Goal: Transaction & Acquisition: Download file/media

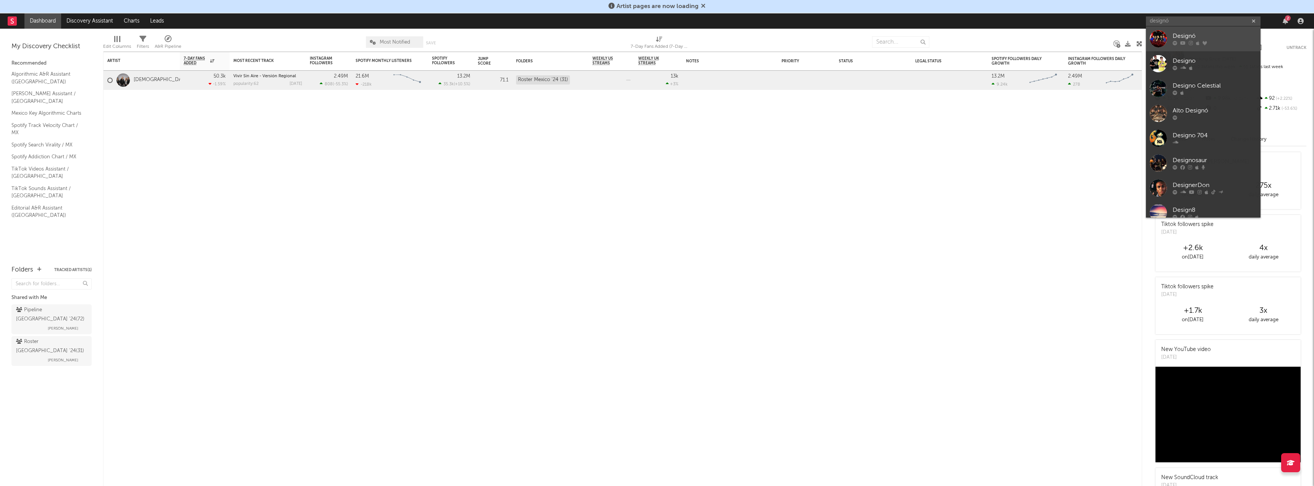
type input "designó"
click at [1162, 33] on div at bounding box center [1158, 38] width 17 height 17
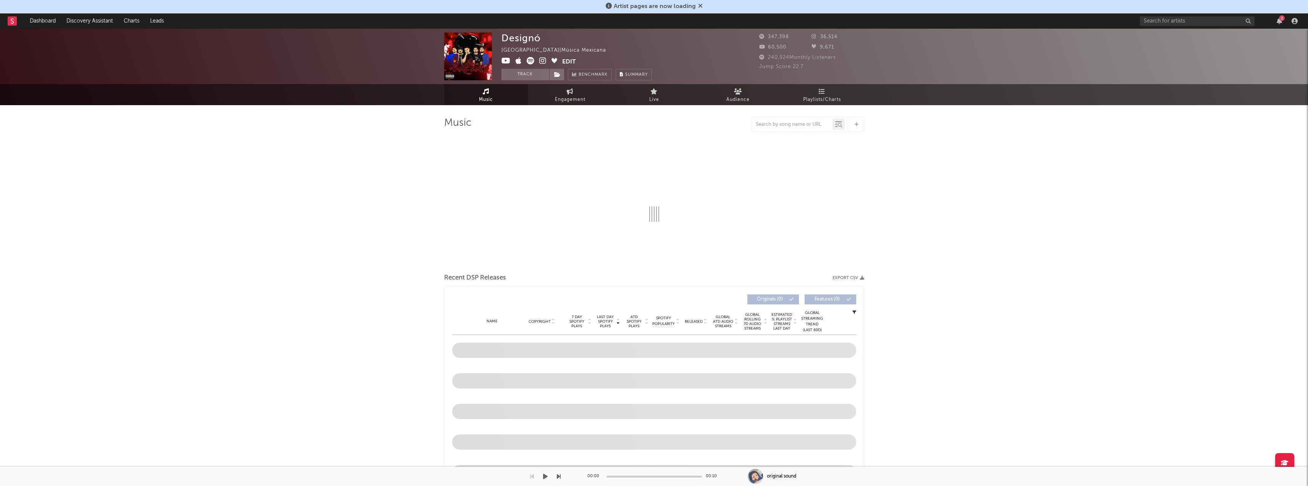
select select "6m"
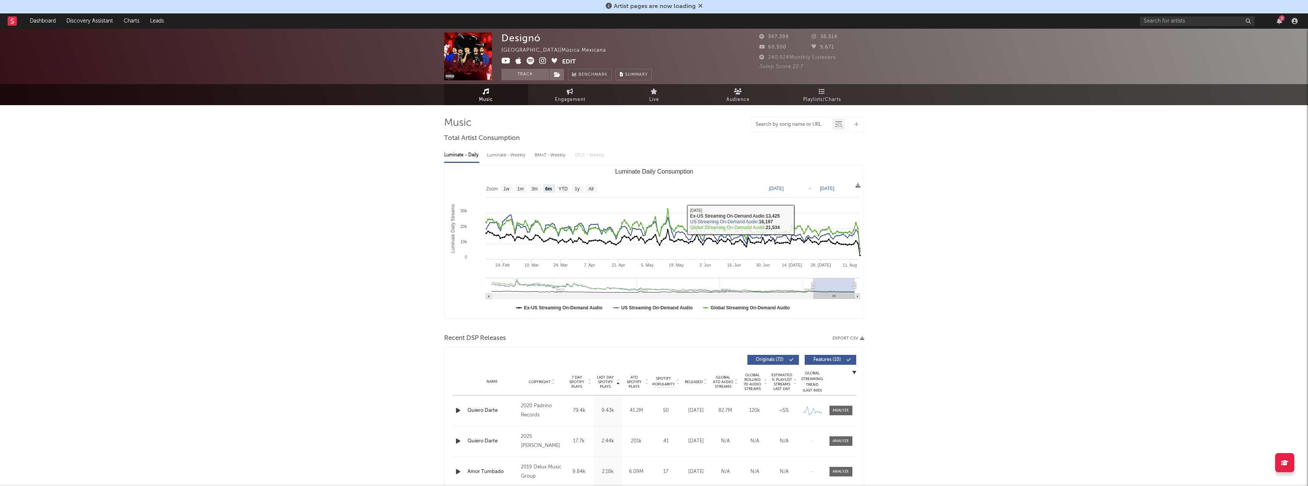
click at [801, 125] on input "text" at bounding box center [792, 124] width 81 height 6
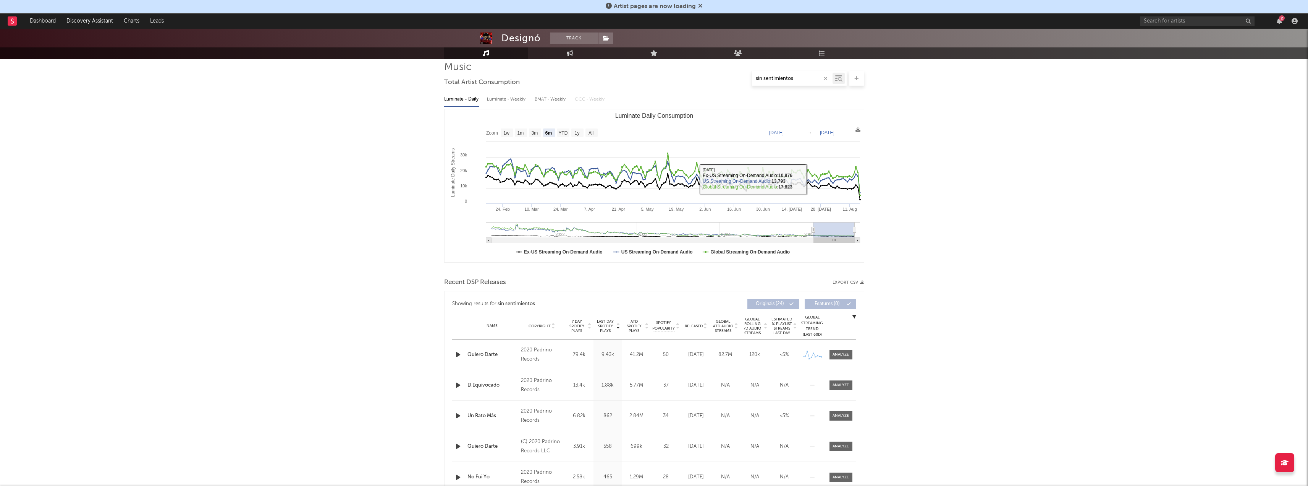
scroll to position [115, 0]
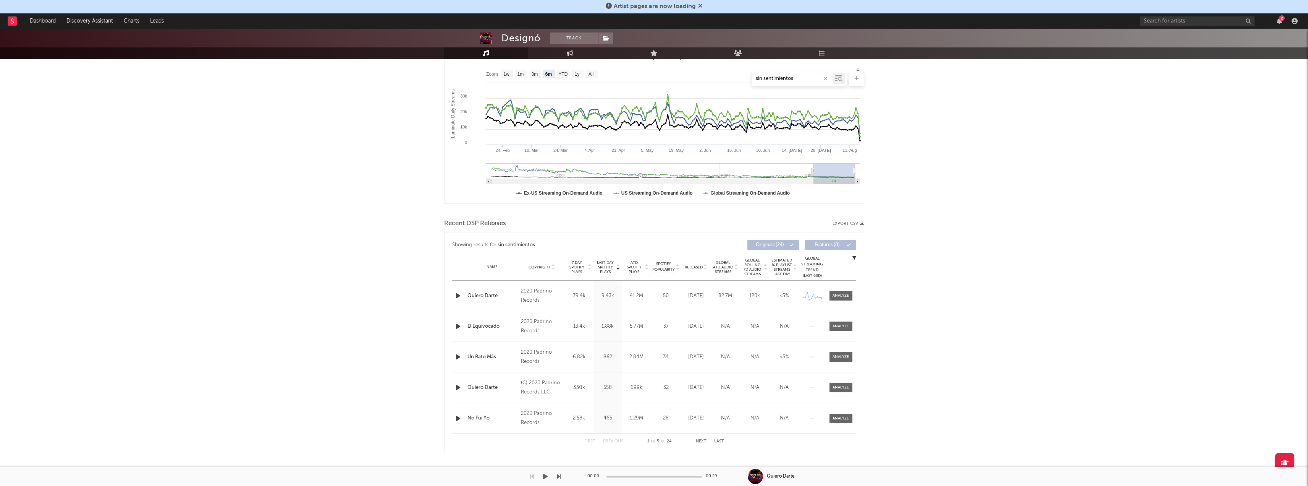
type input "sin sentimientos"
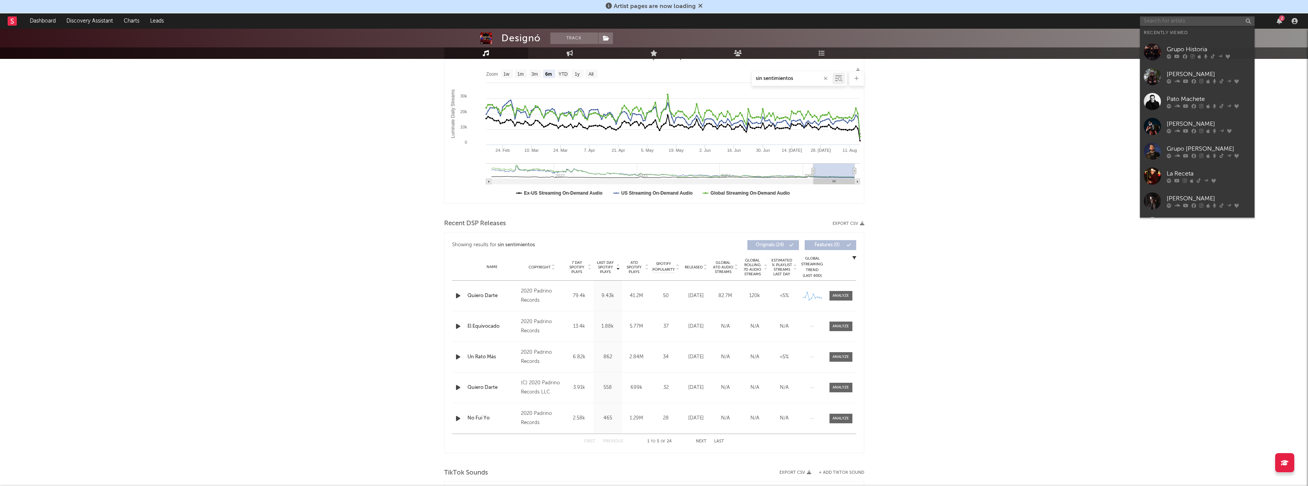
click at [1171, 23] on input "text" at bounding box center [1197, 21] width 115 height 10
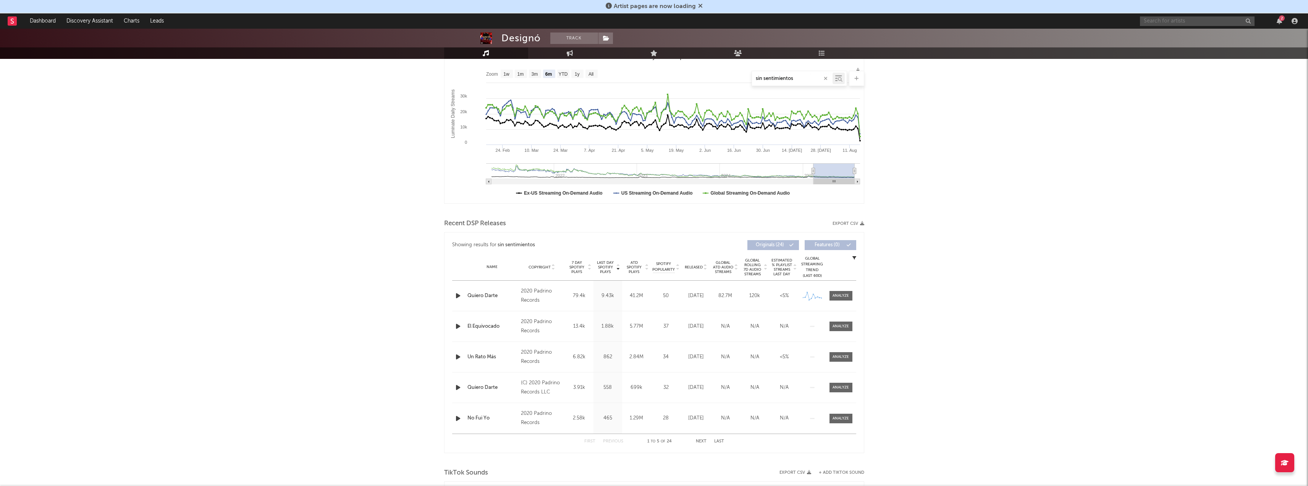
paste input "[URL][DOMAIN_NAME]"
type input "[URL][DOMAIN_NAME]"
click at [1175, 33] on link "Designó" at bounding box center [1197, 38] width 115 height 25
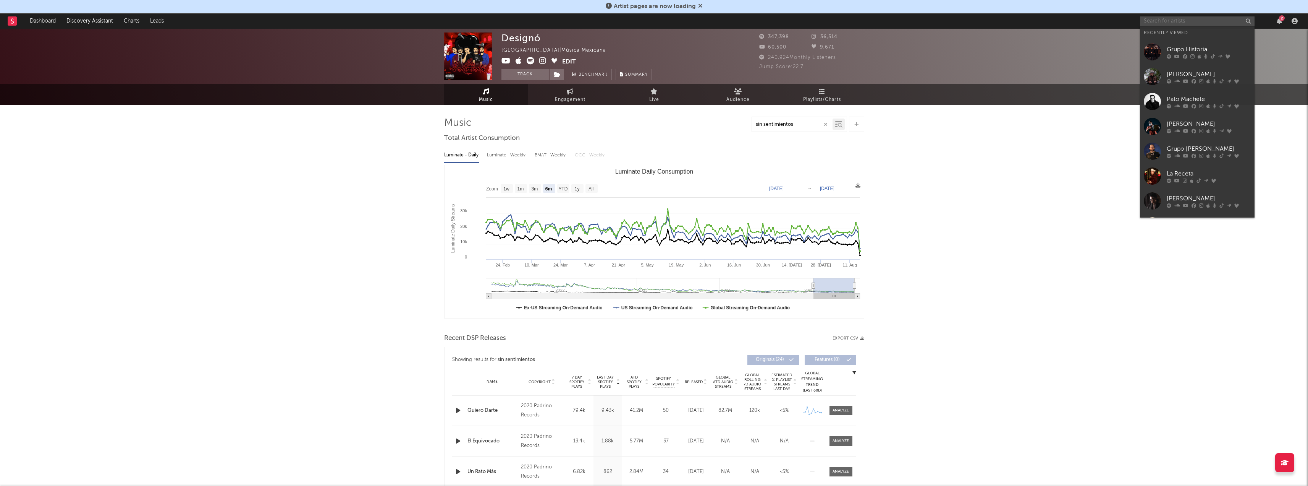
click at [1172, 21] on input "text" at bounding box center [1197, 21] width 115 height 10
paste input "[URL][DOMAIN_NAME]"
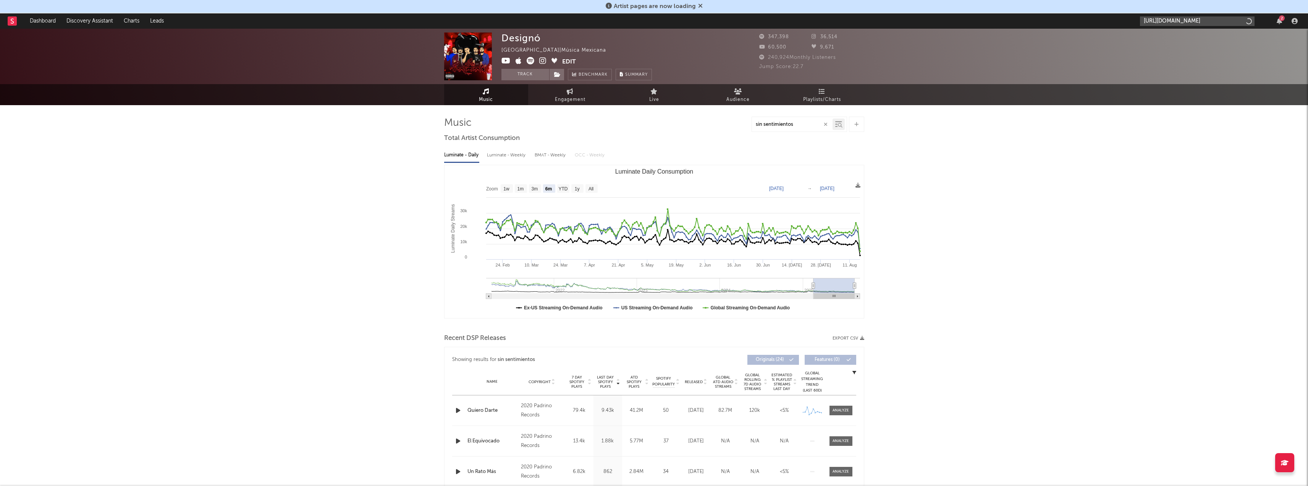
scroll to position [0, 148]
type input "[URL][DOMAIN_NAME]"
drag, startPoint x: 1198, startPoint y: 44, endPoint x: 1018, endPoint y: 218, distance: 250.5
click at [1198, 44] on link "Designó" at bounding box center [1197, 38] width 115 height 25
click at [809, 126] on input "sin sentimientos" at bounding box center [792, 124] width 81 height 6
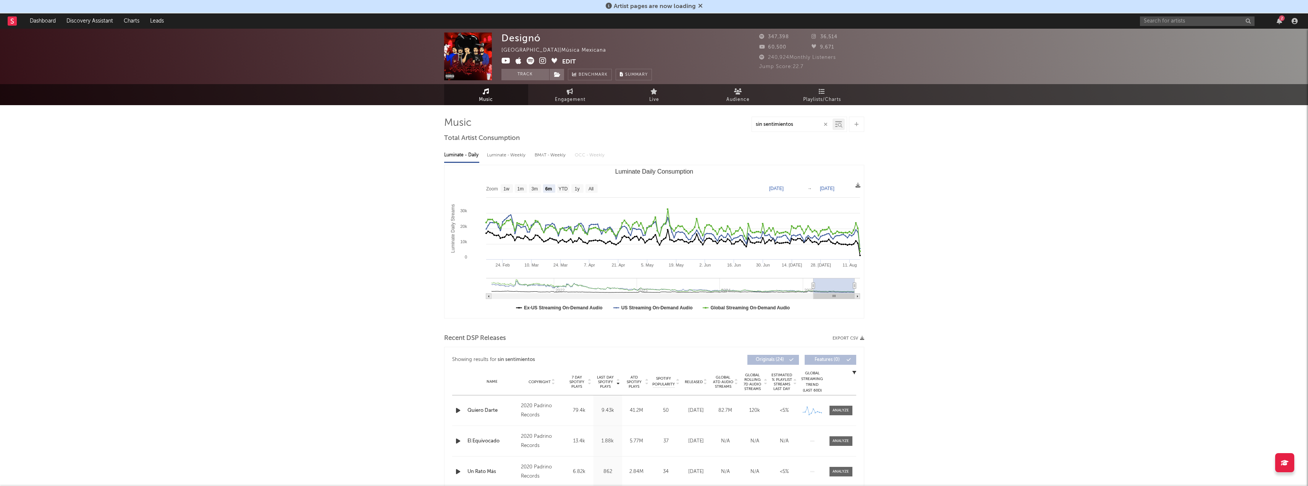
click at [824, 123] on icon "button" at bounding box center [826, 124] width 4 height 5
click at [784, 126] on input "text" at bounding box center [792, 124] width 81 height 6
type input "sin sentimientos"
click at [589, 188] on text "All" at bounding box center [590, 188] width 5 height 5
select select "All"
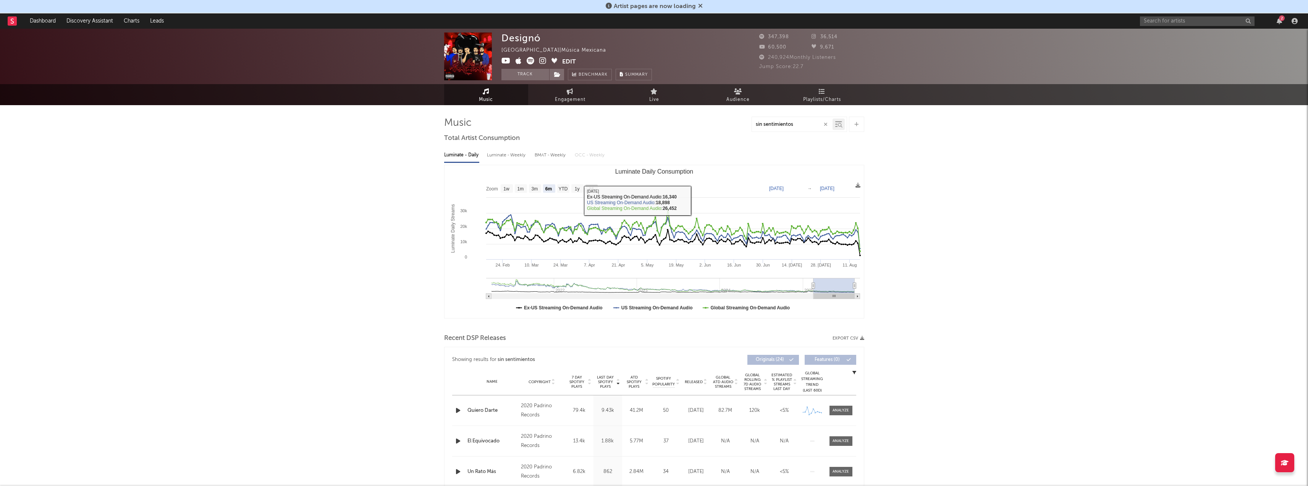
type input "[DATE]"
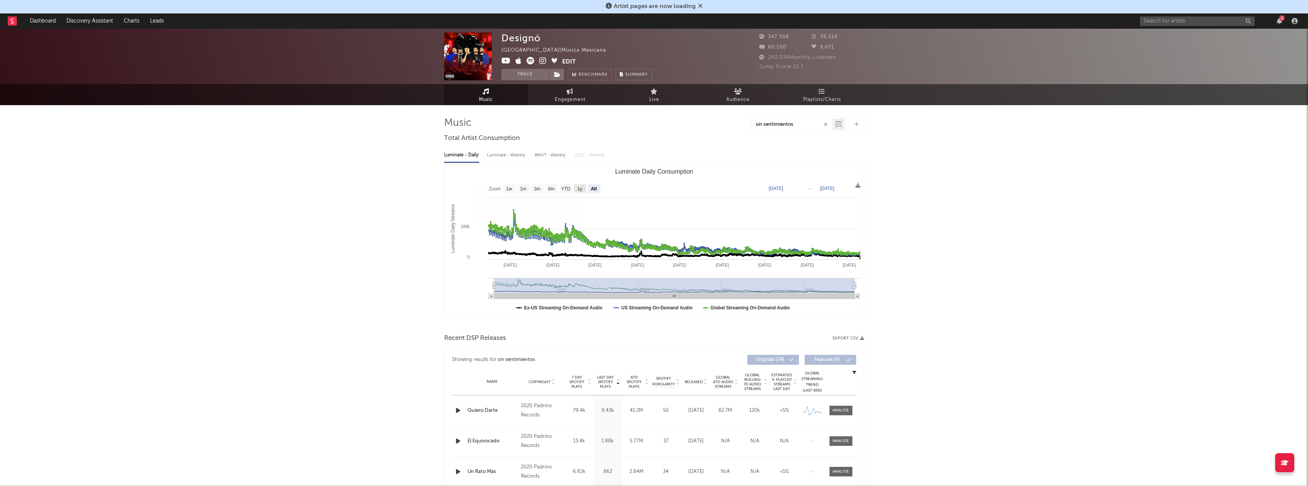
click at [577, 188] on rect "Luminate Daily Consumption" at bounding box center [580, 188] width 12 height 8
select select "1y"
type input "[DATE]"
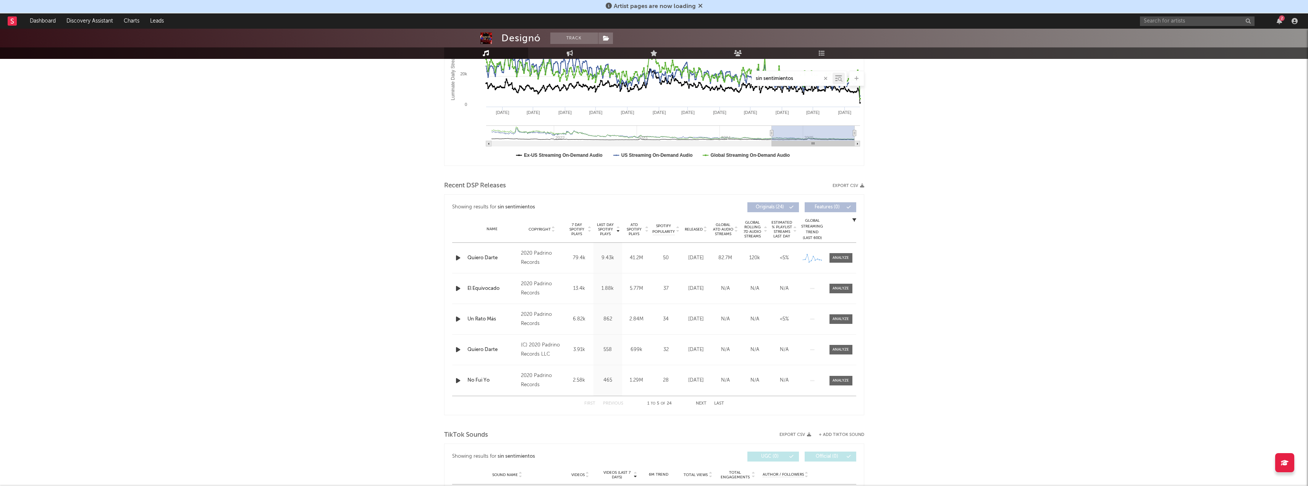
scroll to position [153, 0]
click at [702, 404] on button "Next" at bounding box center [701, 403] width 11 height 4
click at [607, 403] on button "Previous" at bounding box center [613, 403] width 20 height 4
click at [696, 403] on button "Next" at bounding box center [701, 403] width 11 height 4
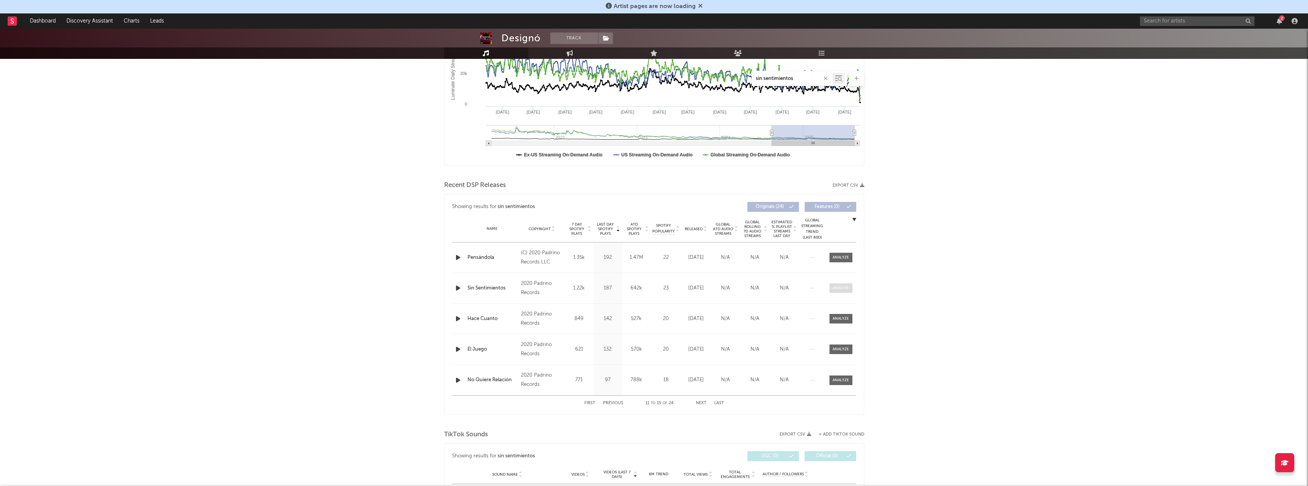
type input "sin sentimientos"
click at [833, 289] on div at bounding box center [841, 288] width 16 height 6
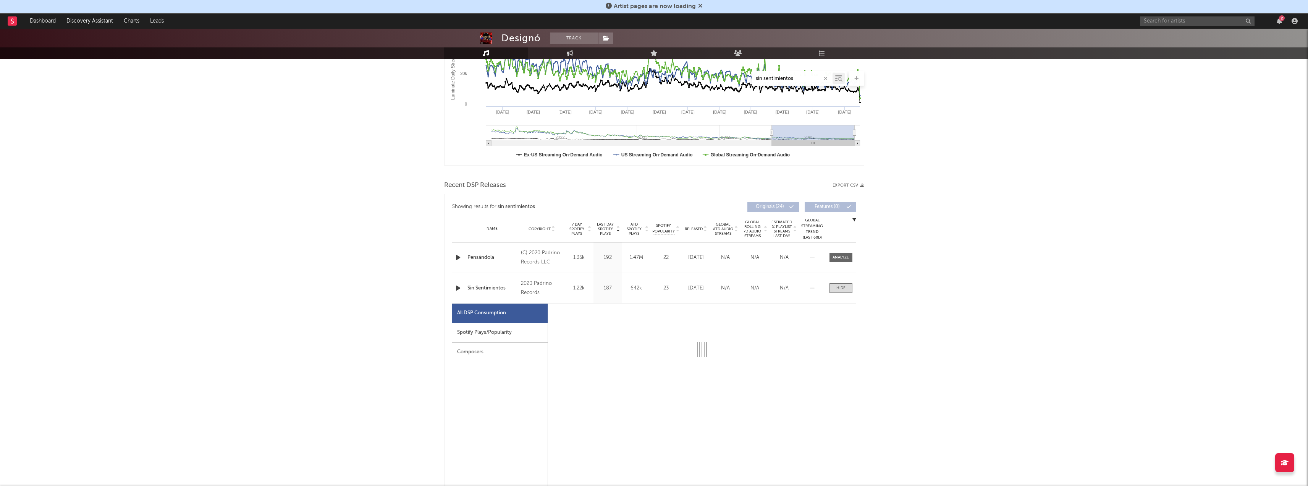
select select "6m"
click at [509, 332] on div "Spotify Plays/Popularity" at bounding box center [500, 332] width 96 height 19
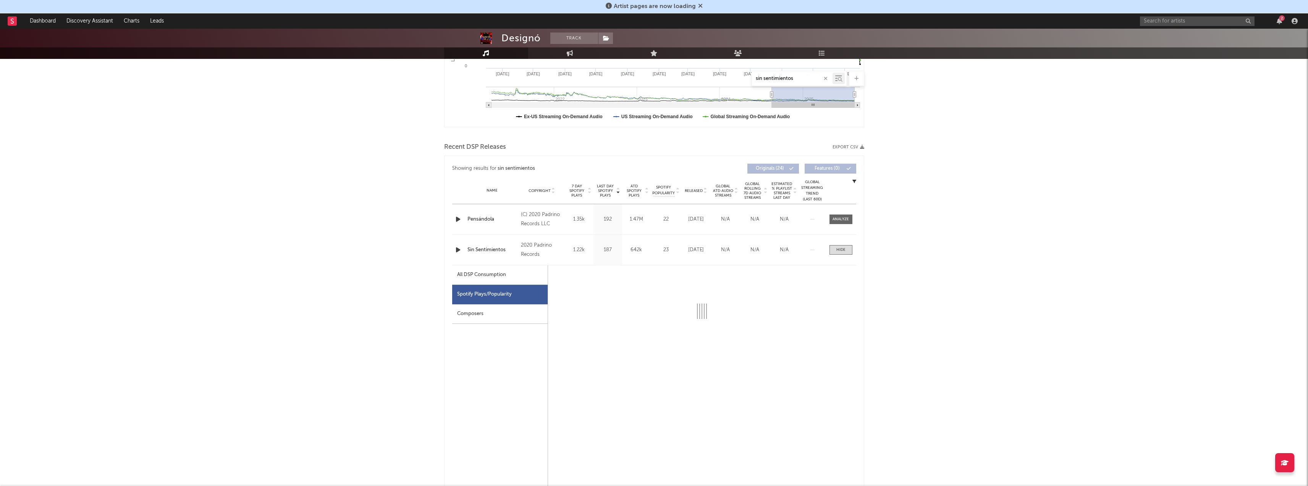
scroll to position [229, 0]
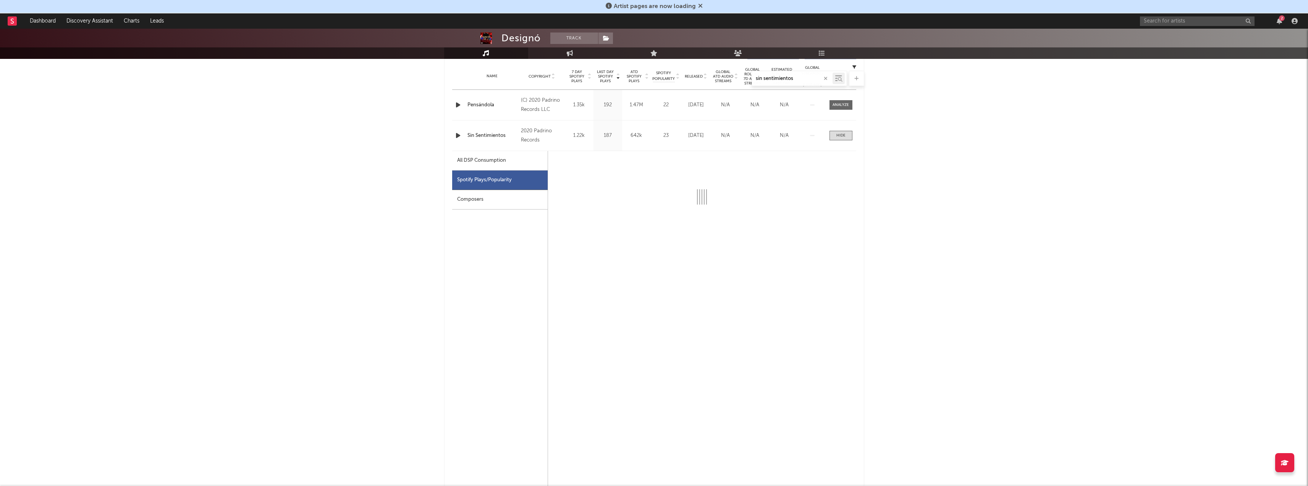
select select "6m"
select select "1w"
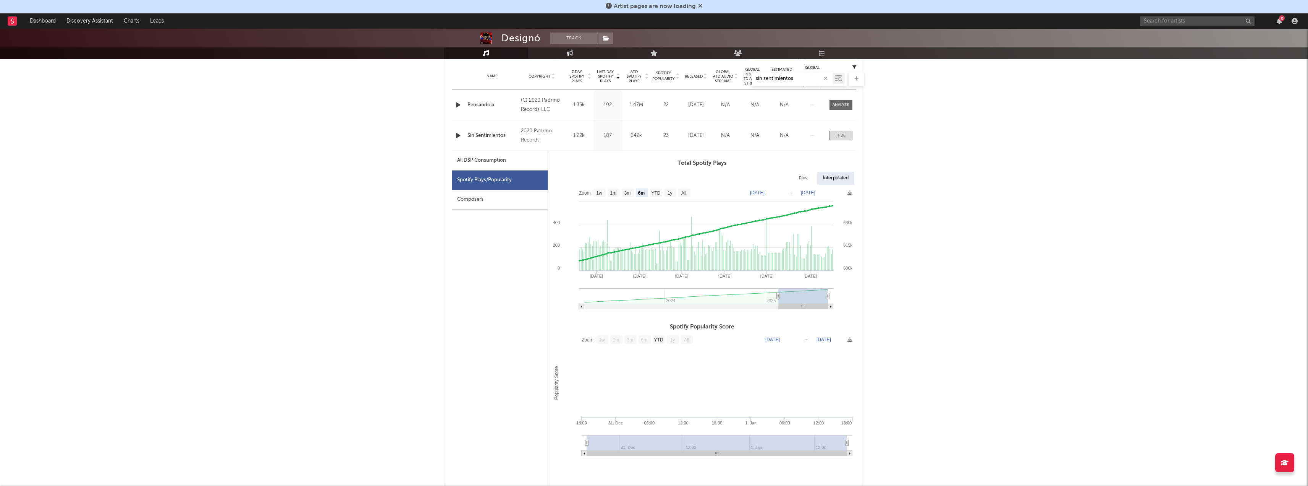
scroll to position [306, 0]
click at [681, 194] on text "All" at bounding box center [683, 192] width 5 height 5
select select "All"
type input "[DATE]"
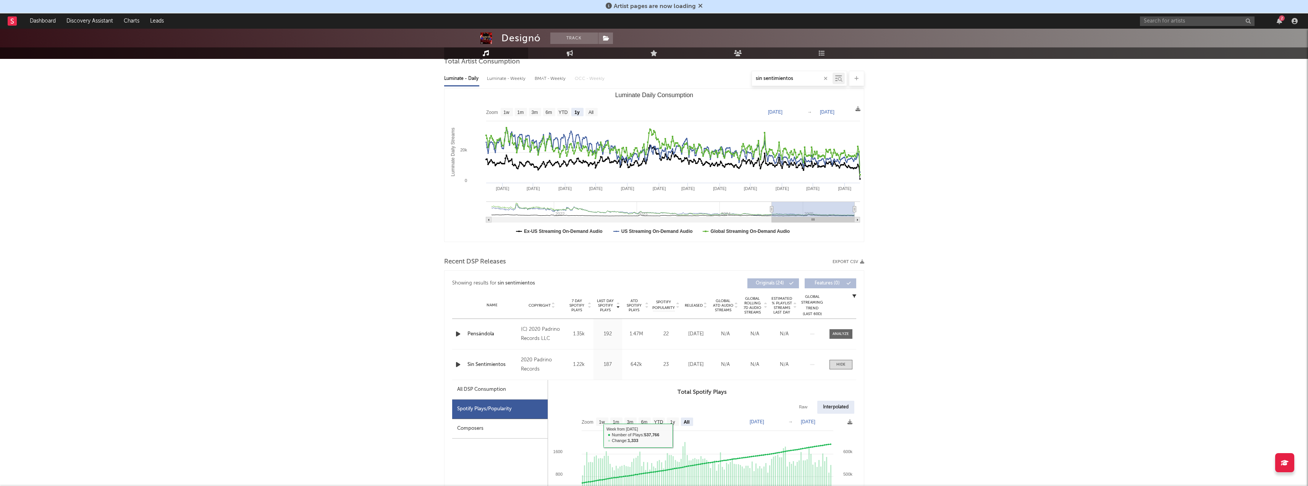
scroll to position [0, 0]
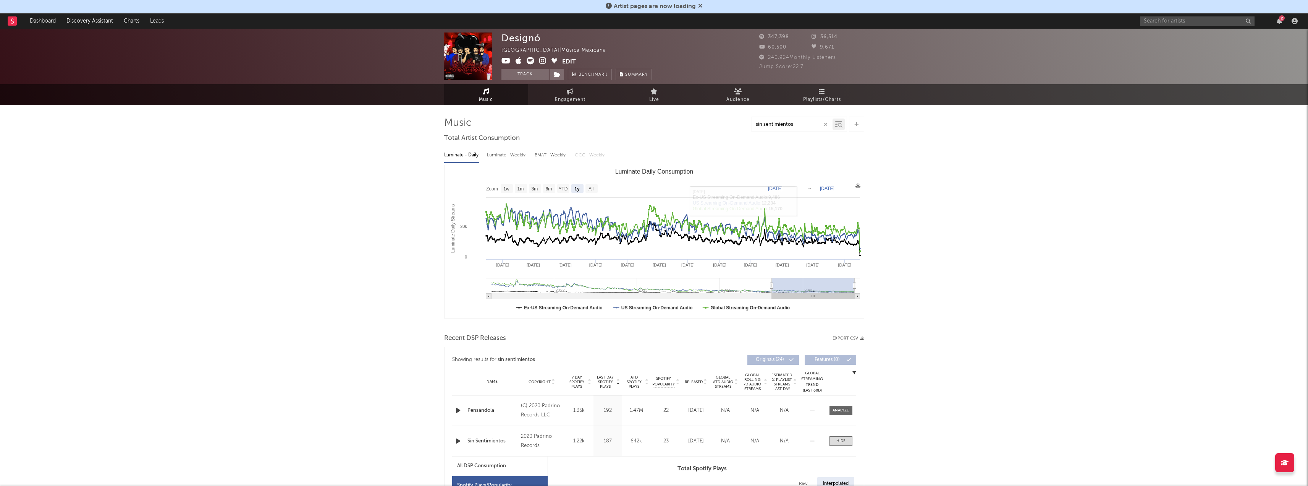
click at [825, 122] on icon "button" at bounding box center [826, 124] width 4 height 5
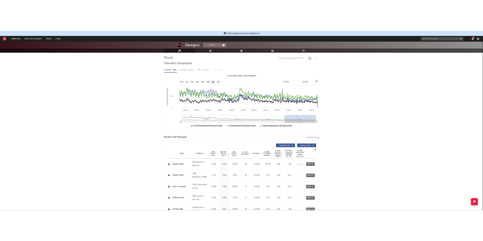
scroll to position [76, 0]
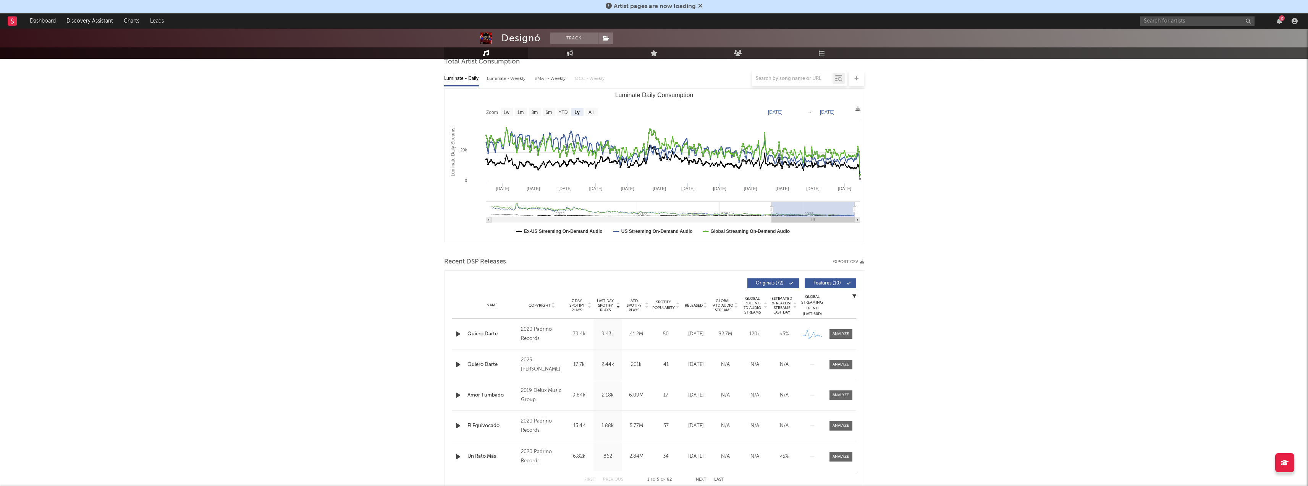
click at [858, 262] on button "Export CSV" at bounding box center [849, 261] width 32 height 5
